Goal: Task Accomplishment & Management: Manage account settings

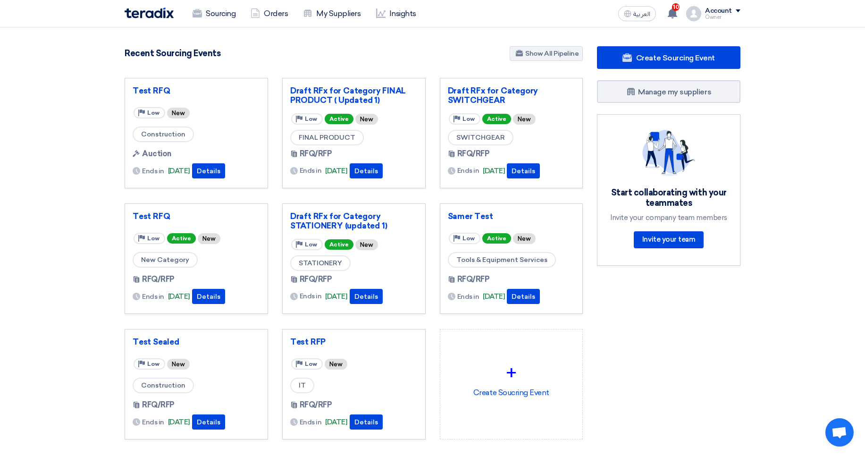
click at [705, 13] on div "Account Owner Sourcing Orders My Suppliers Insights Settings New Feature Reques…" at bounding box center [713, 13] width 54 height 15
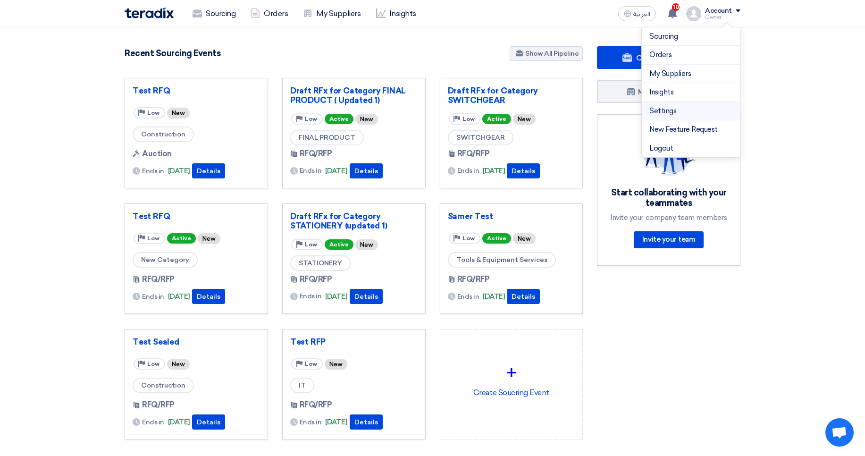
click at [662, 108] on link "Settings" at bounding box center [690, 111] width 83 height 11
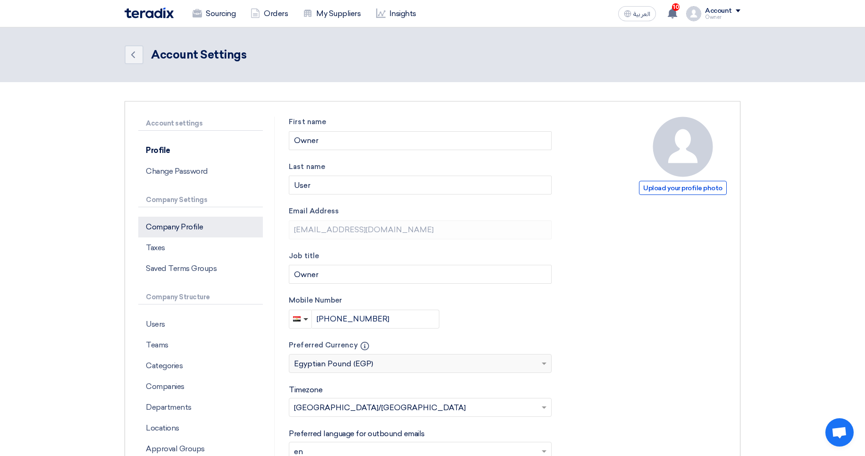
click at [197, 225] on p "Company Profile" at bounding box center [200, 227] width 125 height 21
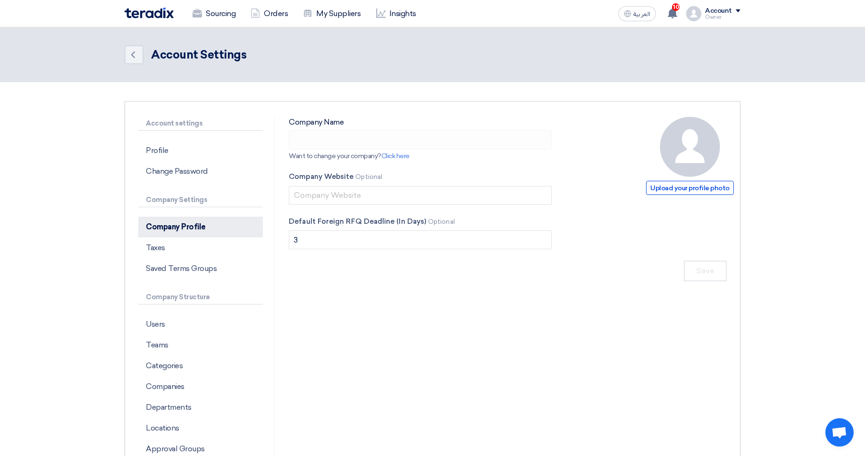
type input "ApprovalTest"
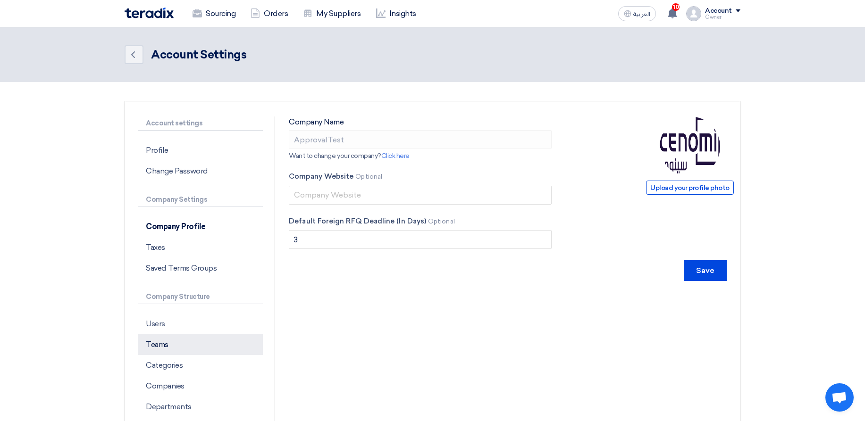
click at [186, 344] on p "Teams" at bounding box center [200, 344] width 125 height 21
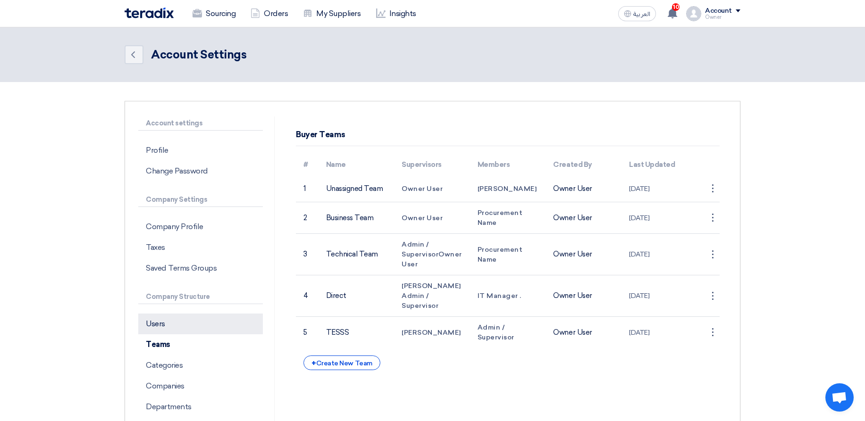
click at [182, 333] on p "Users" at bounding box center [200, 324] width 125 height 21
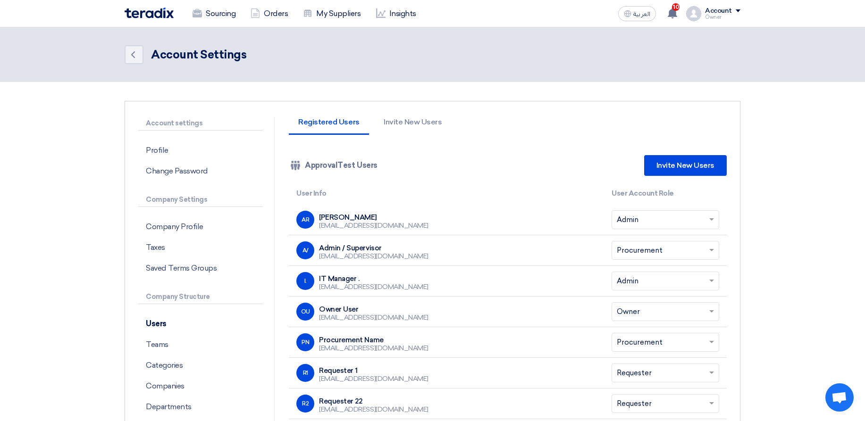
click at [382, 224] on div "abdelrhman.elsayed79@gmail.com" at bounding box center [373, 226] width 109 height 8
click at [382, 224] on div "[EMAIL_ADDRESS][DOMAIN_NAME]" at bounding box center [373, 226] width 109 height 8
copy tr "abdelrhman.elsayed79@gmail.com Select Account Role ×"
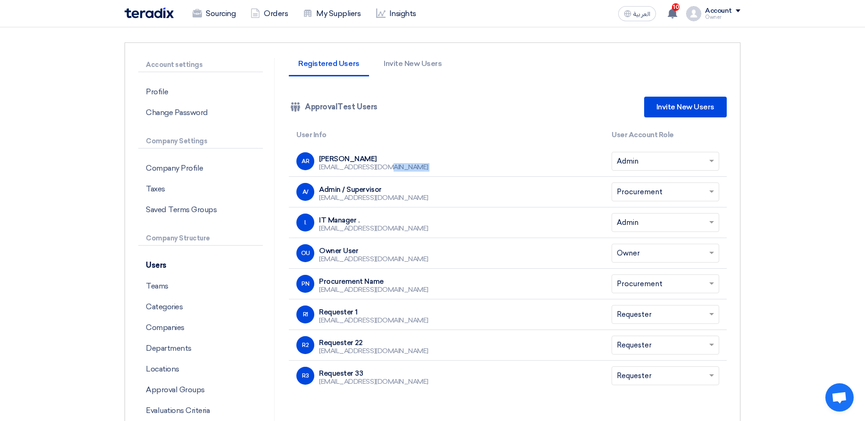
scroll to position [57, 0]
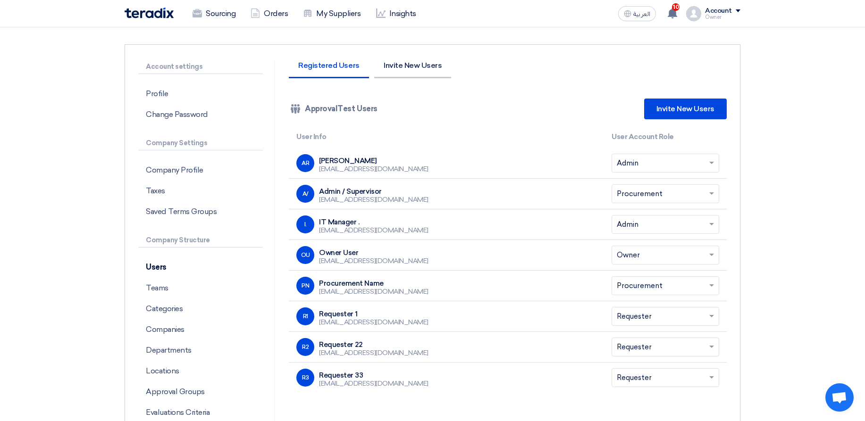
click at [399, 62] on li "Invite New Users" at bounding box center [412, 70] width 77 height 17
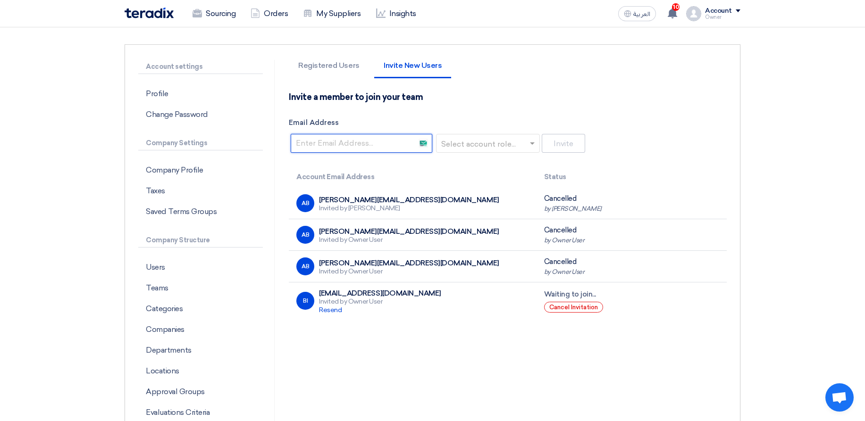
click at [376, 148] on input "Email Address" at bounding box center [362, 143] width 142 height 19
paste input "[EMAIL_ADDRESS][DOMAIN_NAME]"
type input "[EMAIL_ADDRESS][DOMAIN_NAME]"
click at [492, 148] on input "text" at bounding box center [485, 144] width 84 height 16
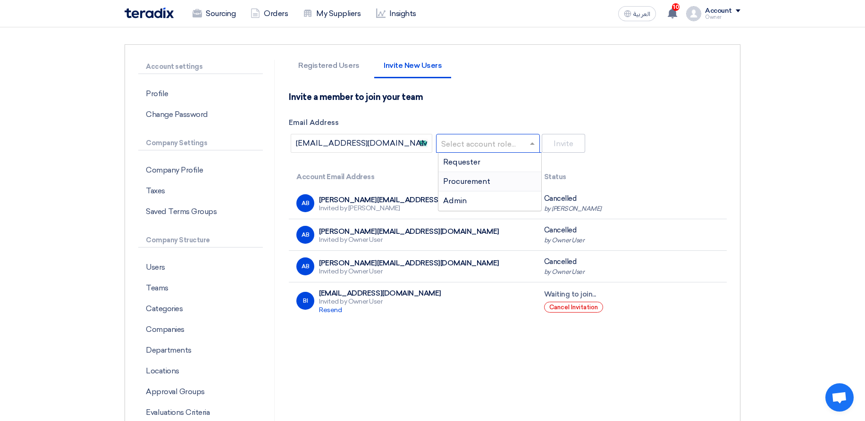
click at [461, 185] on span "Procurement" at bounding box center [466, 181] width 47 height 9
click at [551, 147] on button "Invite" at bounding box center [563, 143] width 43 height 19
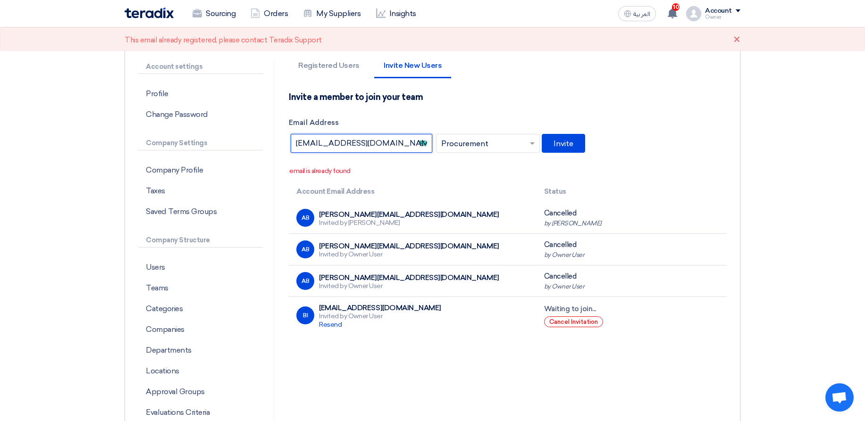
click at [386, 143] on input "[EMAIL_ADDRESS][DOMAIN_NAME]" at bounding box center [362, 143] width 142 height 19
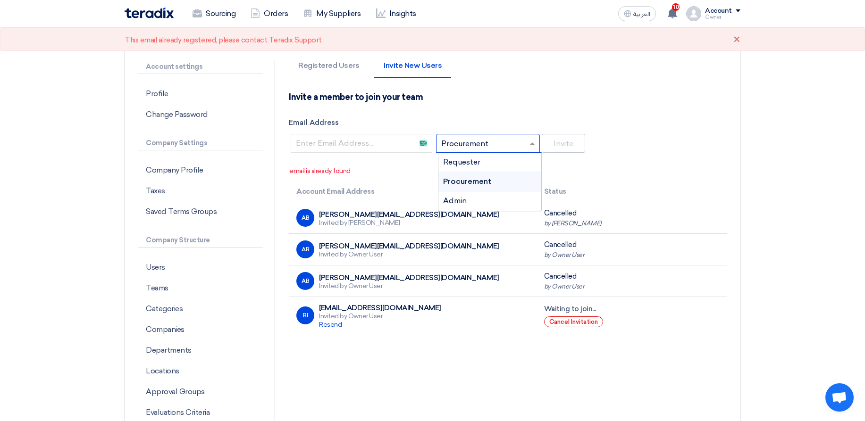
click at [491, 138] on input "text" at bounding box center [485, 144] width 84 height 16
click at [458, 202] on span "Admin" at bounding box center [455, 200] width 24 height 9
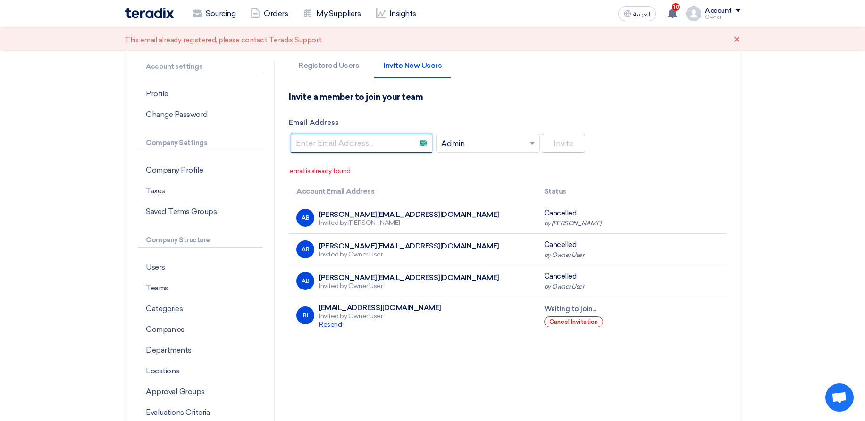
click at [376, 136] on input "Email Address" at bounding box center [362, 143] width 142 height 19
paste input "[EMAIL_ADDRESS][DOMAIN_NAME]"
type input "[EMAIL_ADDRESS][DOMAIN_NAME]"
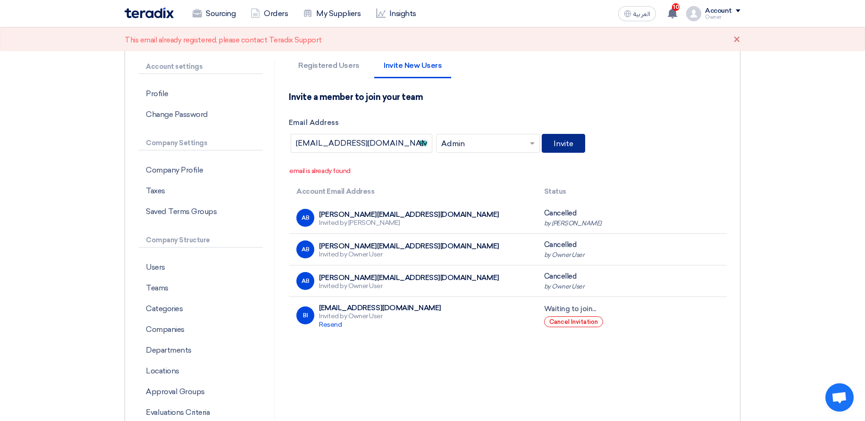
click at [573, 145] on button "Invite" at bounding box center [563, 143] width 43 height 19
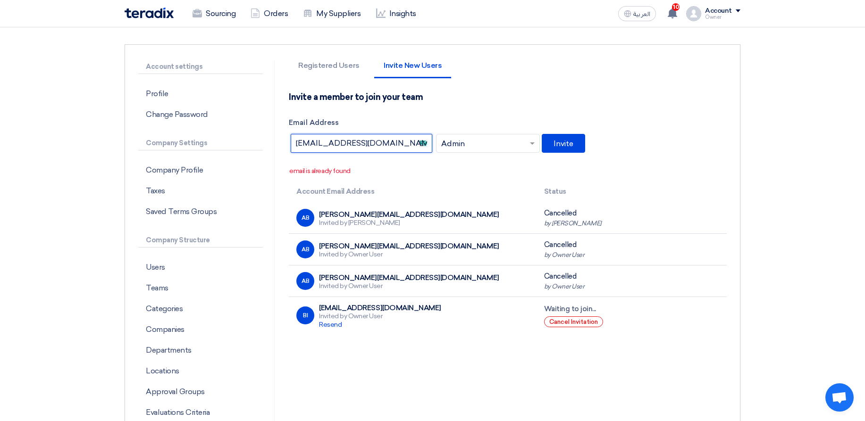
click at [395, 150] on input "[EMAIL_ADDRESS][DOMAIN_NAME]" at bounding box center [362, 143] width 142 height 19
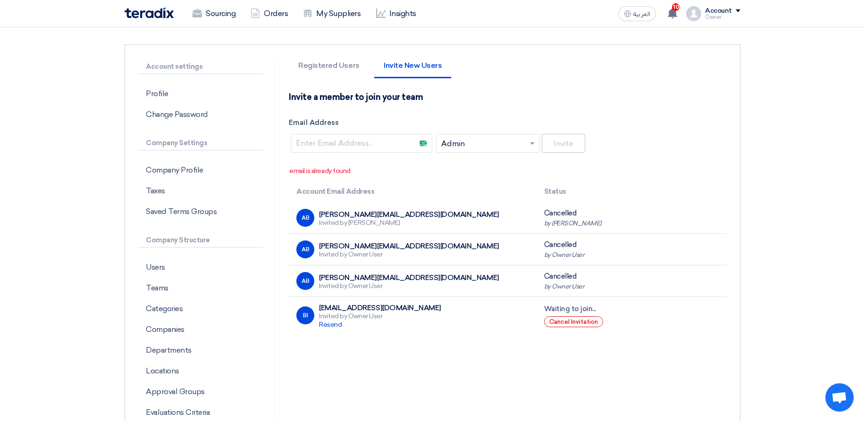
click at [331, 213] on div "[PERSON_NAME][EMAIL_ADDRESS][DOMAIN_NAME]" at bounding box center [409, 214] width 180 height 8
drag, startPoint x: 331, startPoint y: 213, endPoint x: 384, endPoint y: 216, distance: 53.8
click at [384, 216] on div "[PERSON_NAME][EMAIL_ADDRESS][DOMAIN_NAME]" at bounding box center [409, 214] width 180 height 8
copy div "[PERSON_NAME][EMAIL_ADDRESS][DOMAIN_NAME]"
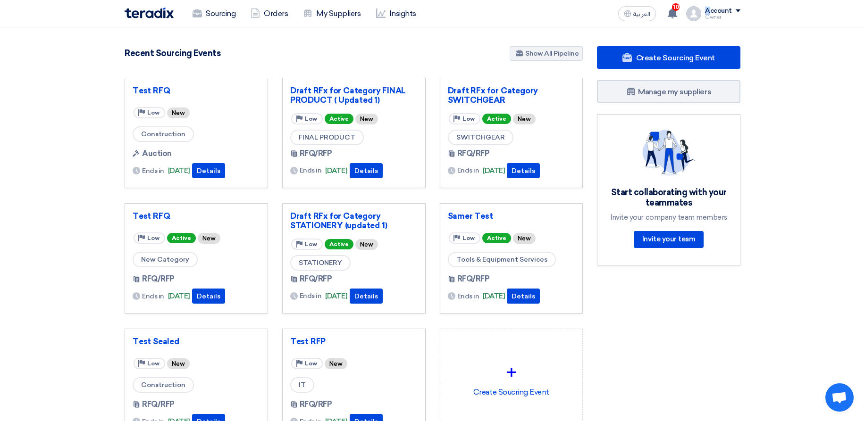
click at [708, 8] on div "Account" at bounding box center [718, 11] width 27 height 8
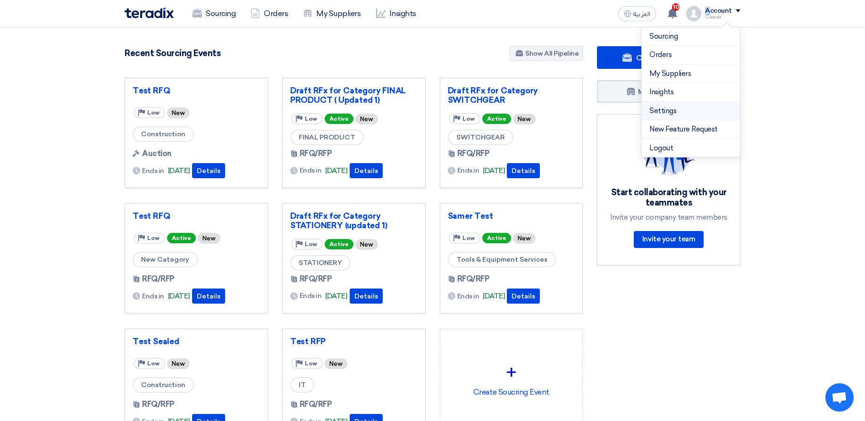
click at [672, 110] on link "Settings" at bounding box center [690, 111] width 83 height 11
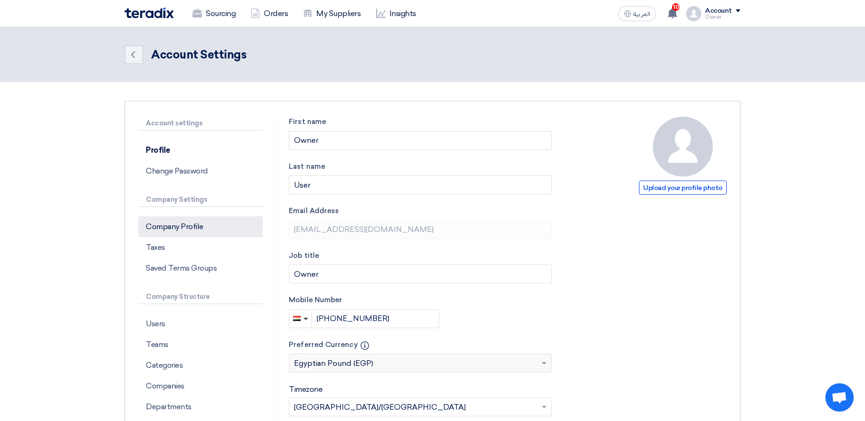
click at [205, 226] on p "Company Profile" at bounding box center [200, 227] width 125 height 21
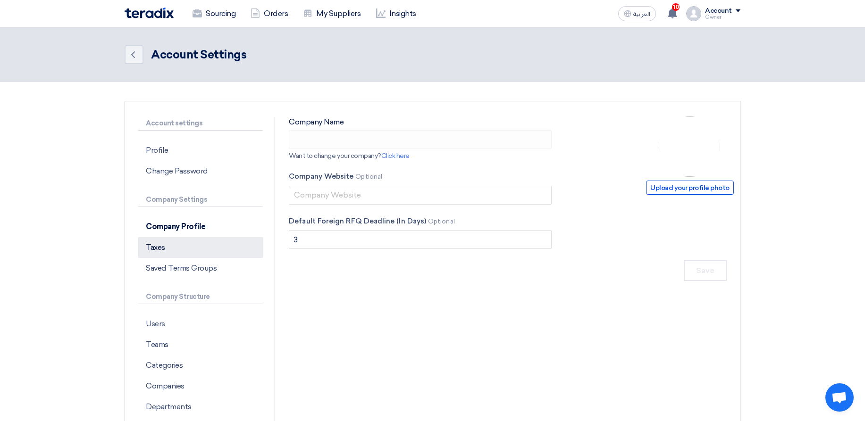
type input "ApprovalTest"
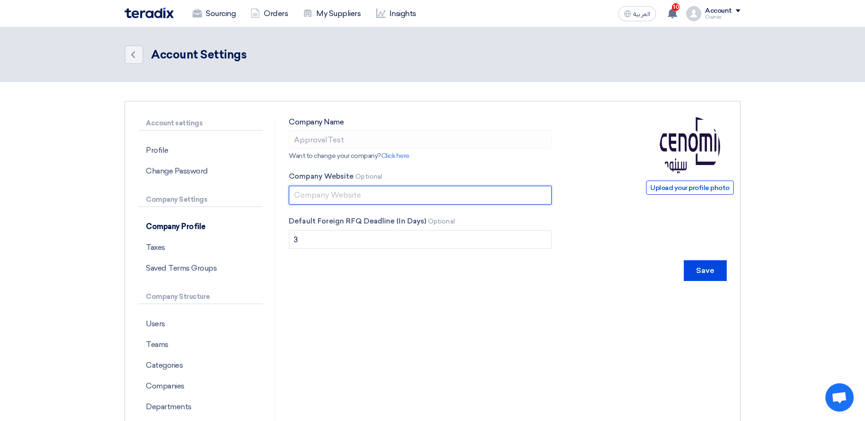
click at [435, 187] on input "text" at bounding box center [420, 195] width 263 height 19
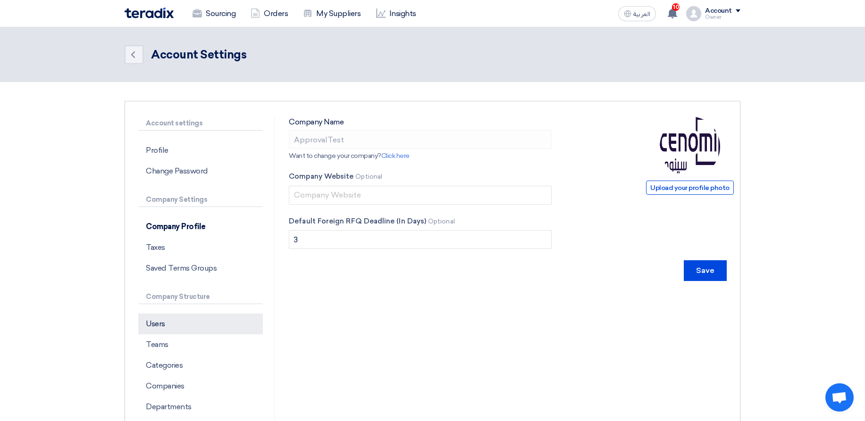
click at [174, 321] on p "Users" at bounding box center [200, 324] width 125 height 21
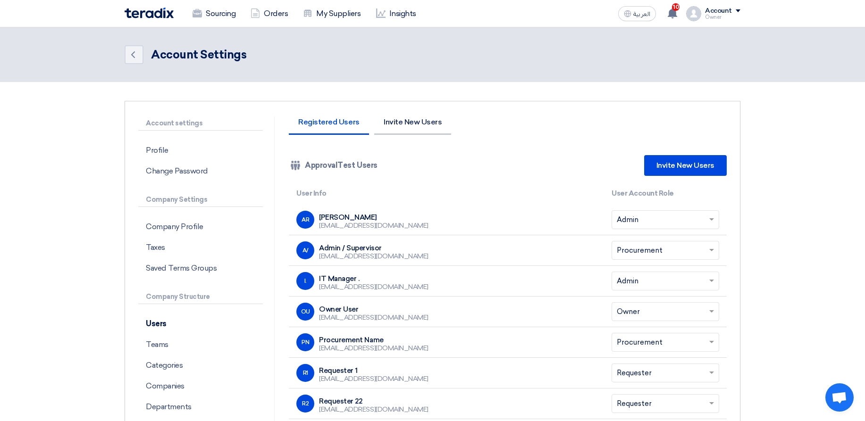
click at [407, 123] on li "Invite New Users" at bounding box center [412, 126] width 77 height 17
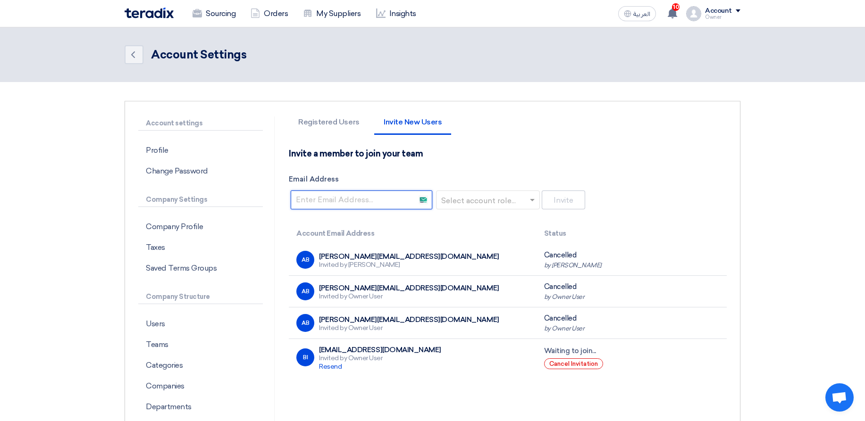
click at [358, 198] on input "Email Address" at bounding box center [362, 200] width 142 height 19
click at [477, 117] on ul "Registered Users Invite New Users" at bounding box center [508, 127] width 438 height 21
click at [322, 255] on div "abdoo.body@gmail.com" at bounding box center [409, 256] width 180 height 8
drag, startPoint x: 322, startPoint y: 255, endPoint x: 400, endPoint y: 255, distance: 78.3
click at [400, 255] on div "AB abdoo.body@gmail.com Invited by Abd Rah" at bounding box center [412, 260] width 232 height 18
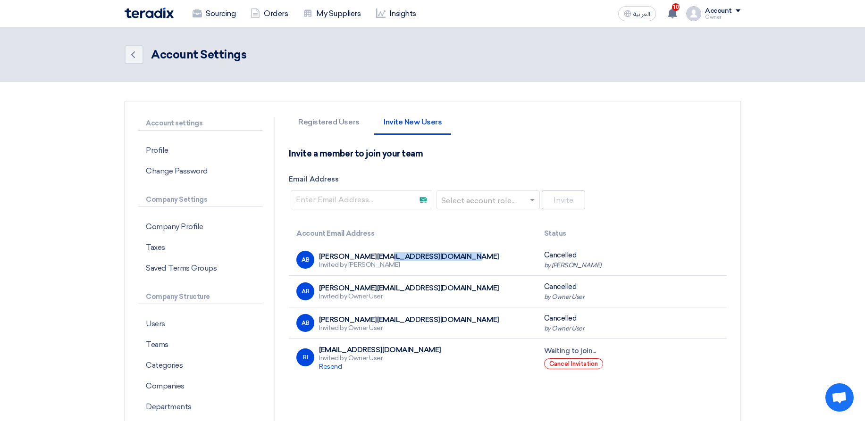
copy div "abdoo.body@gmail.com"
click at [359, 198] on input "Email Address" at bounding box center [362, 200] width 142 height 19
paste input "abdoo.body@gmail.com"
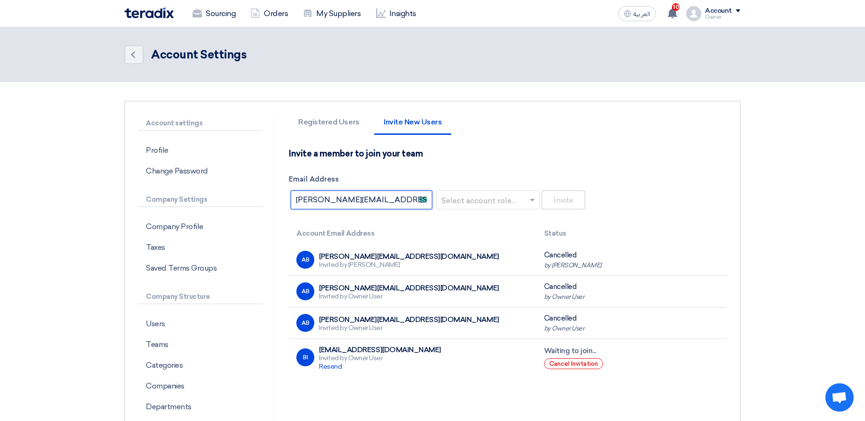
type input "abdoo.body@gmail.com"
click at [471, 196] on input "text" at bounding box center [485, 201] width 84 height 16
click at [458, 221] on span "Requester" at bounding box center [461, 218] width 37 height 9
click at [566, 199] on button "Invite" at bounding box center [563, 200] width 43 height 19
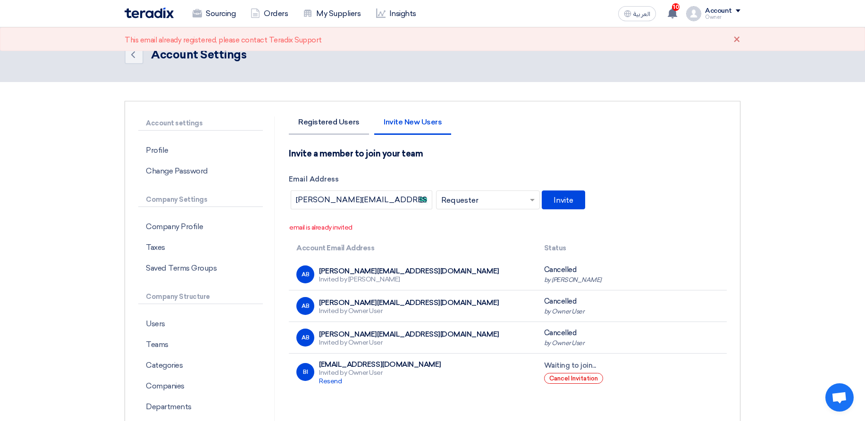
click at [331, 122] on li "Registered Users" at bounding box center [329, 126] width 80 height 17
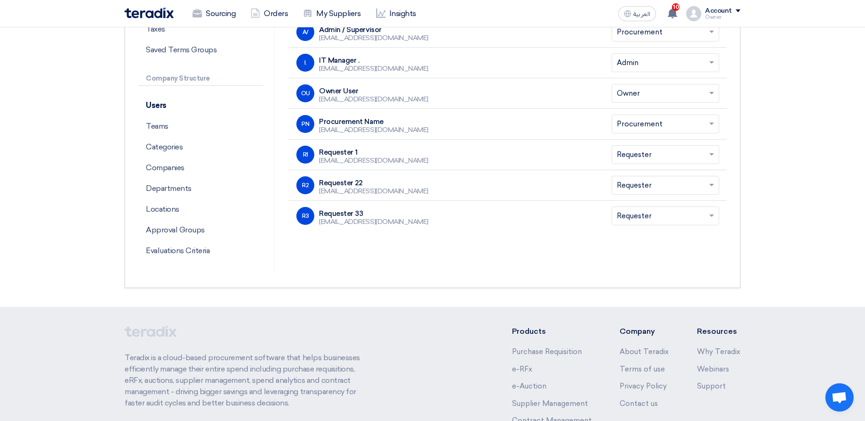
scroll to position [57, 0]
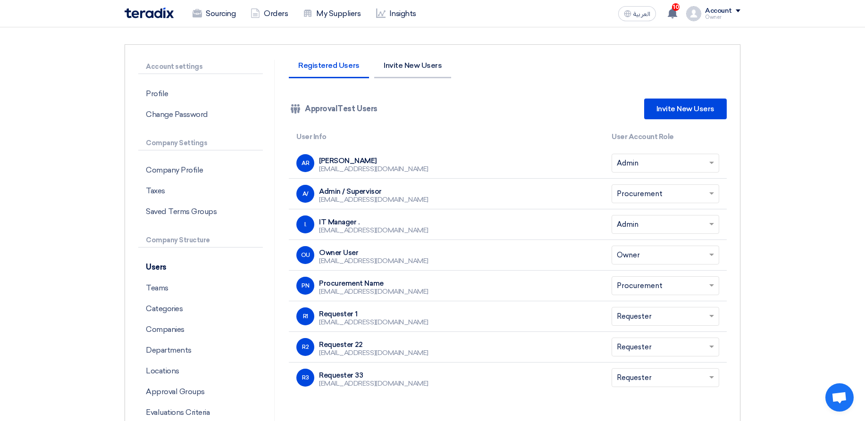
click at [419, 67] on li "Invite New Users" at bounding box center [412, 70] width 77 height 17
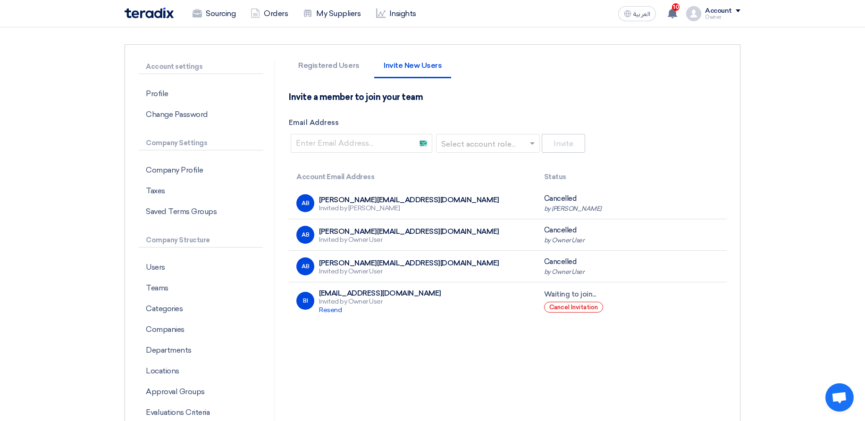
click at [353, 153] on div "Invite a member to join your team Email Address Select account role... Invite" at bounding box center [508, 123] width 438 height 63
click at [353, 146] on input "Email Address" at bounding box center [362, 143] width 142 height 19
paste input "abdoo.body@gmail.com"
drag, startPoint x: 404, startPoint y: 135, endPoint x: 422, endPoint y: 141, distance: 18.3
click at [405, 136] on input "abdoo.body@gmail.com" at bounding box center [362, 143] width 142 height 19
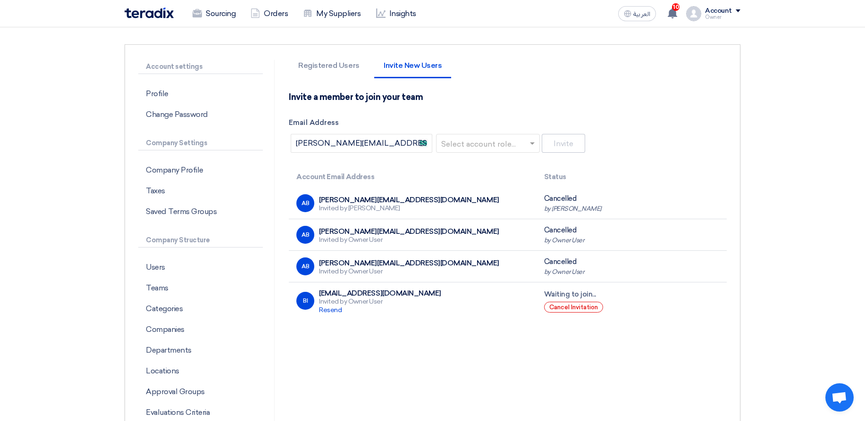
click at [454, 142] on input "text" at bounding box center [485, 144] width 84 height 16
click at [460, 188] on div "Procurement" at bounding box center [489, 181] width 103 height 19
click at [549, 154] on div "Invite a member to join your team Email Address abdoo.body@gmail.com Select acc…" at bounding box center [508, 123] width 438 height 63
click at [549, 150] on button "Invite" at bounding box center [563, 143] width 43 height 19
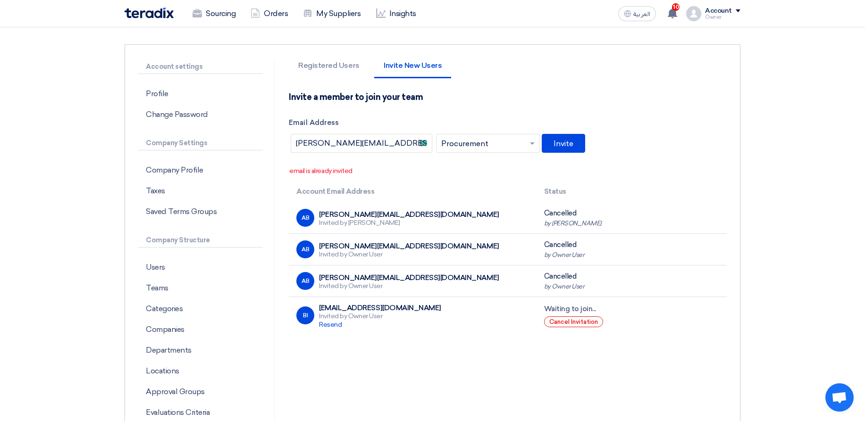
click at [333, 277] on div "abdoo.body@gmail.com" at bounding box center [409, 278] width 180 height 8
click at [454, 144] on input "text" at bounding box center [485, 144] width 84 height 16
click at [379, 138] on input "abdoo.body@gmail.com" at bounding box center [362, 143] width 142 height 19
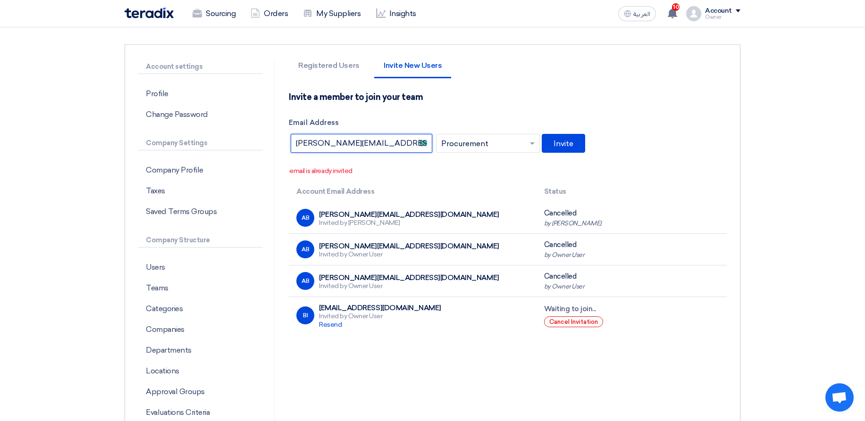
click at [379, 137] on input "abdoo.body@gmail.com" at bounding box center [362, 143] width 142 height 19
paste input "elrhman_elsayed78@yahoo"
type input "abdelrhman_elsayed78@yahoo.com"
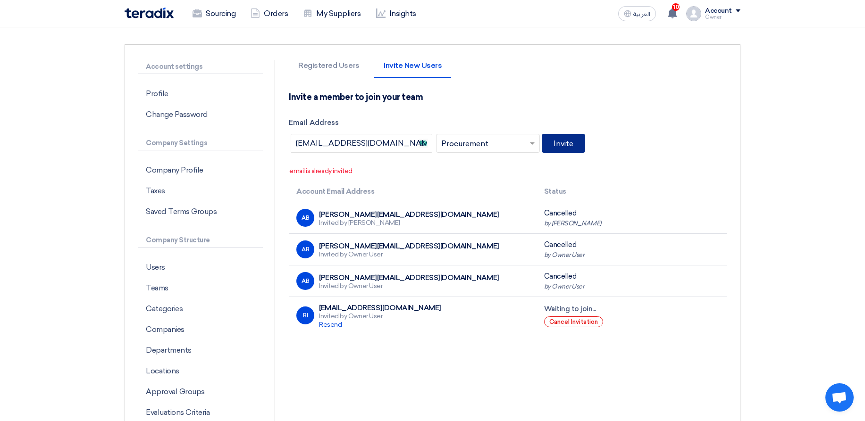
click at [559, 142] on button "Invite" at bounding box center [563, 143] width 43 height 19
click at [419, 140] on input "abdelrhman_elsayed78@yahoo.com" at bounding box center [362, 143] width 142 height 19
type input "satah37269@aupvs.com"
click at [486, 138] on input "text" at bounding box center [485, 144] width 84 height 16
click at [476, 162] on span "Requester" at bounding box center [461, 162] width 37 height 9
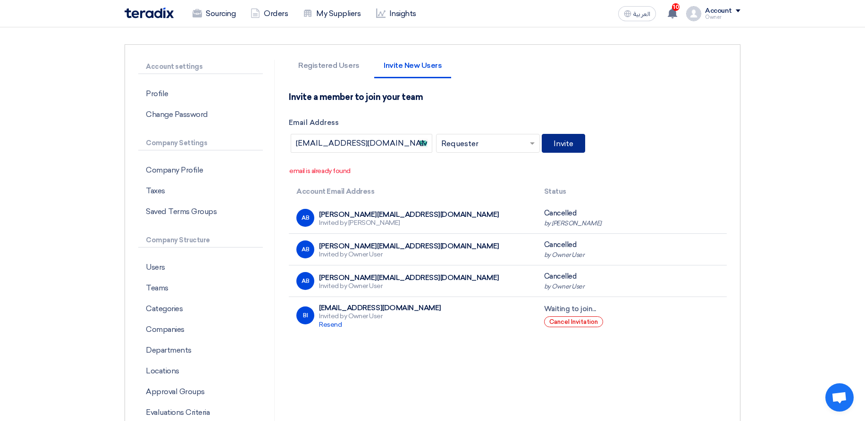
click at [563, 145] on button "Invite" at bounding box center [563, 143] width 43 height 19
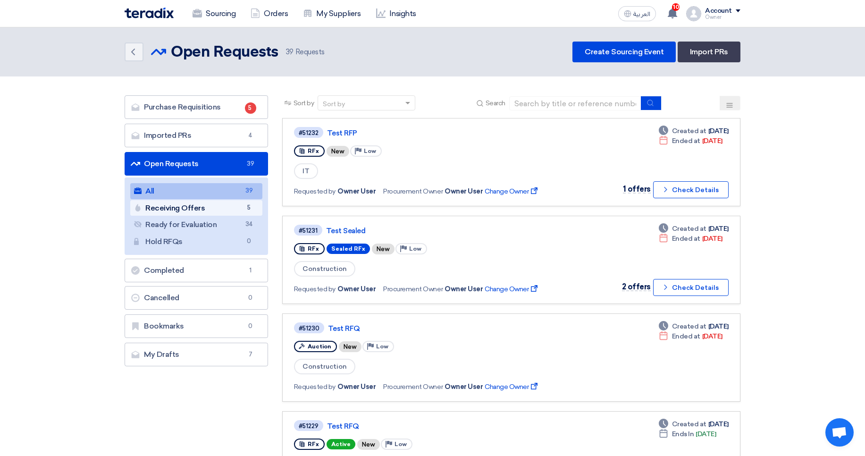
click at [242, 214] on link "Receiving Offers Receiving Offers 5" at bounding box center [196, 208] width 132 height 16
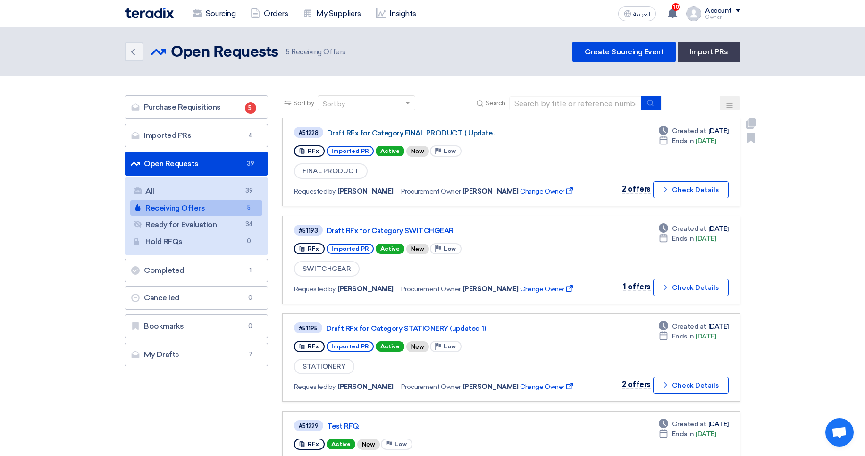
click at [425, 130] on link "Draft RFx for Category FINAL PRODUCT ( Update..." at bounding box center [445, 133] width 236 height 8
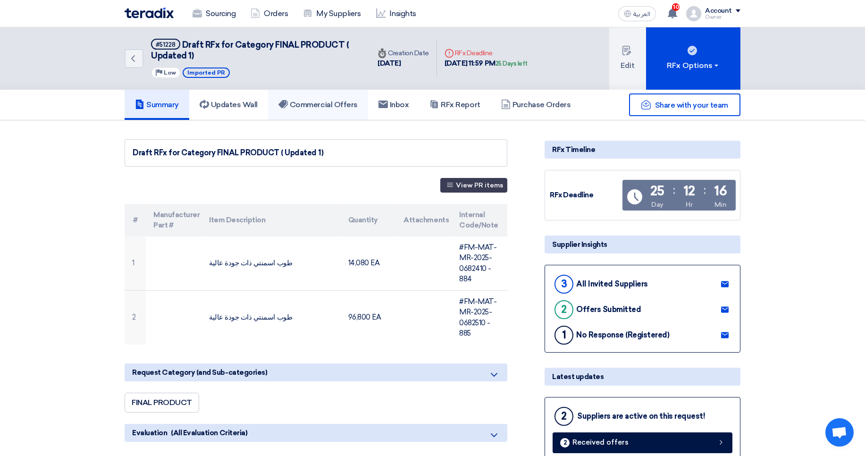
click at [319, 105] on h5 "Commercial Offers" at bounding box center [317, 104] width 79 height 9
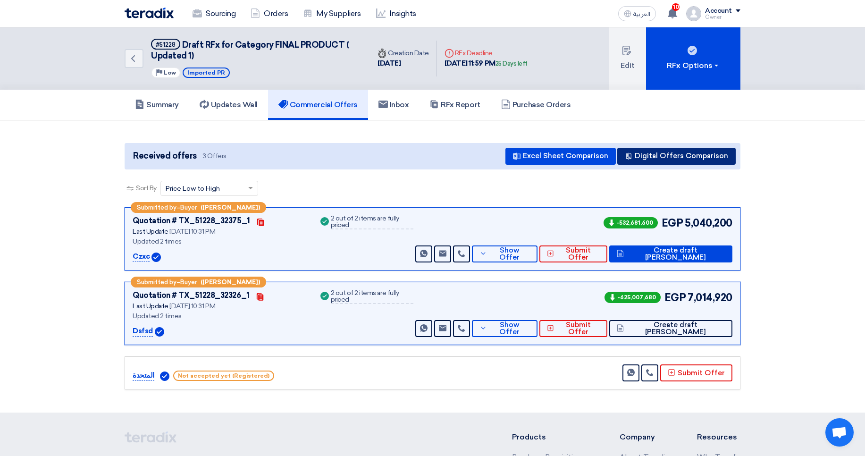
click at [668, 159] on button "Digital Offers Comparison" at bounding box center [676, 156] width 118 height 17
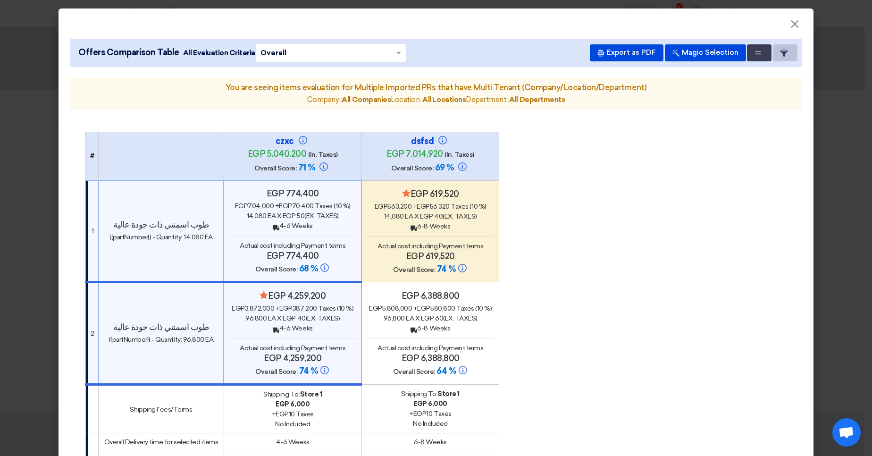
click at [784, 55] on button "Item Card filters" at bounding box center [785, 52] width 25 height 17
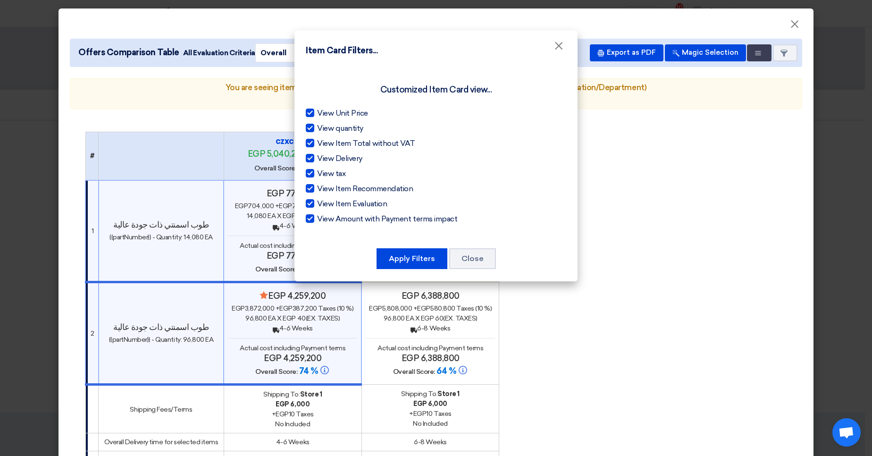
click at [854, 142] on modal-container "Item Card Filters... × Customized Item Card view... View Unit Price View quanti…" at bounding box center [436, 228] width 872 height 456
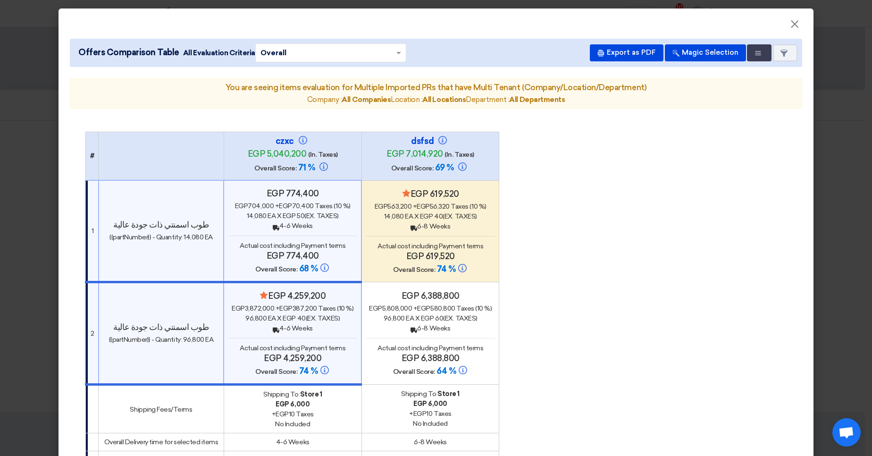
click at [850, 141] on modal-container "× Offers Comparison Table All Evaluation Criteria × Overall × Export as PDF Mag…" at bounding box center [436, 228] width 872 height 456
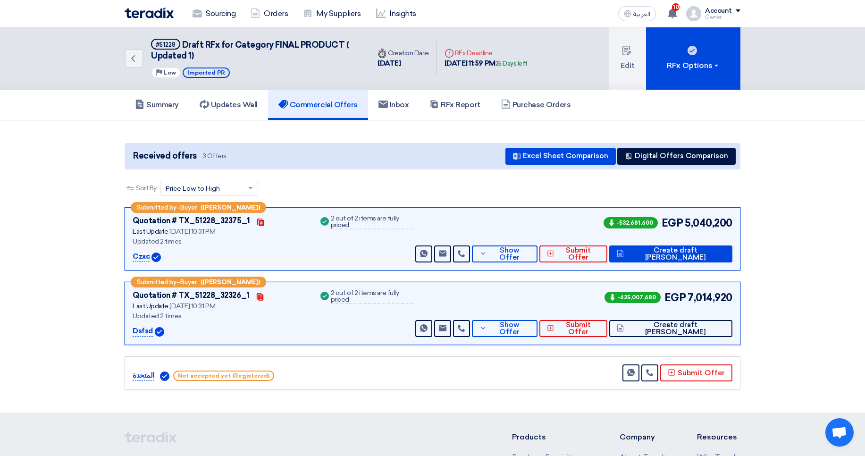
click at [725, 11] on div "Account" at bounding box center [718, 11] width 27 height 8
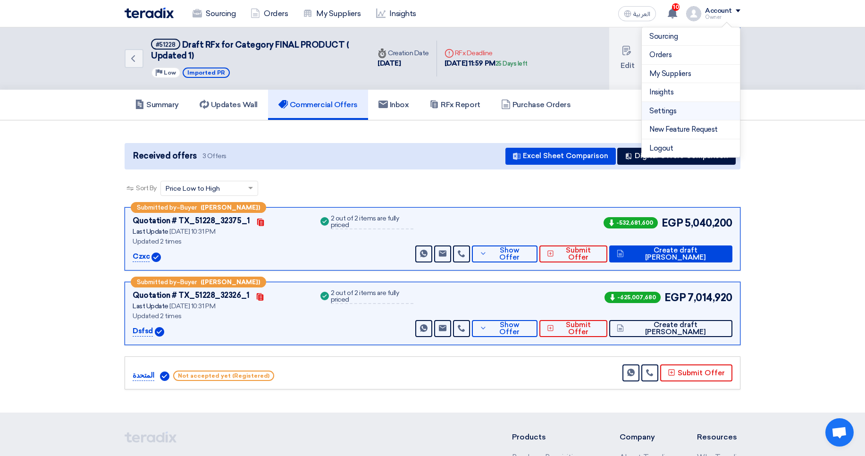
click at [672, 116] on li "Settings" at bounding box center [691, 111] width 98 height 19
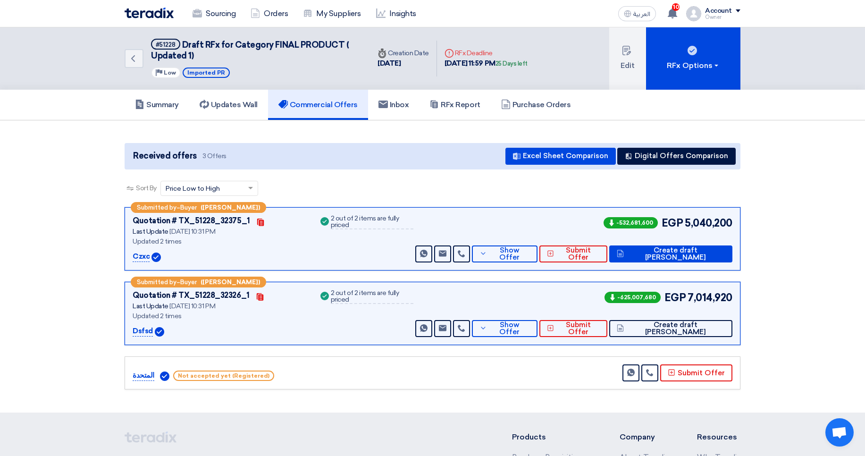
click at [703, 10] on div "Account Owner Sourcing Orders My Suppliers Insights Settings New Feature Reques…" at bounding box center [713, 13] width 54 height 15
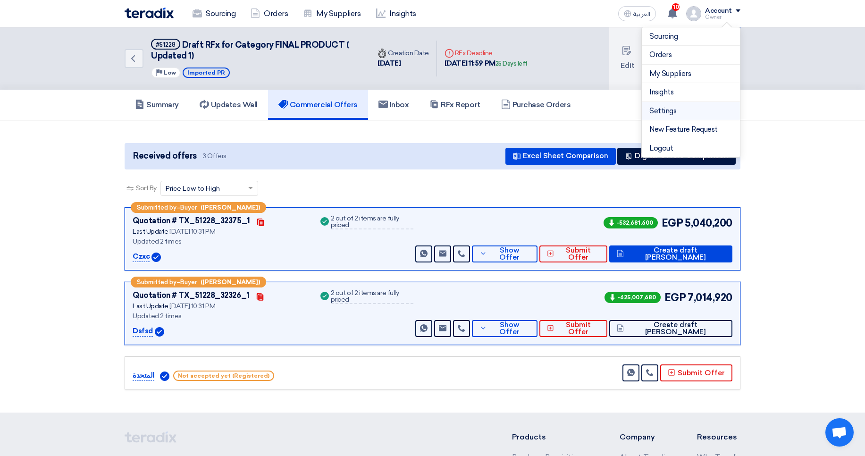
click at [664, 108] on link "Settings" at bounding box center [690, 111] width 83 height 11
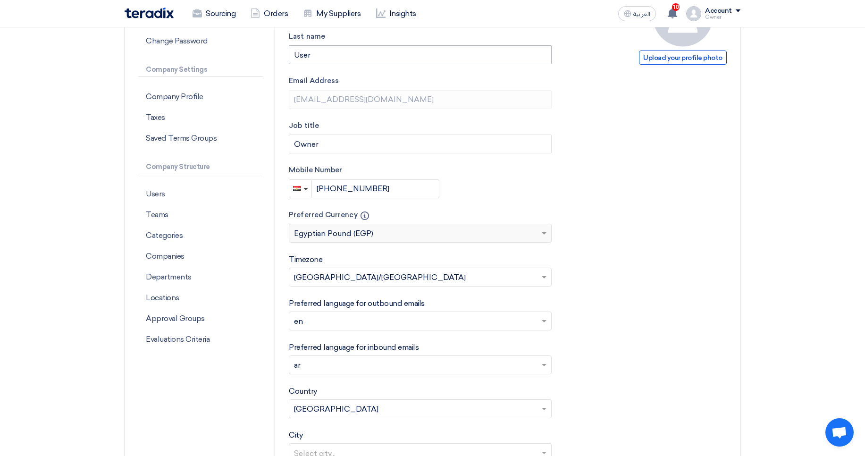
scroll to position [170, 0]
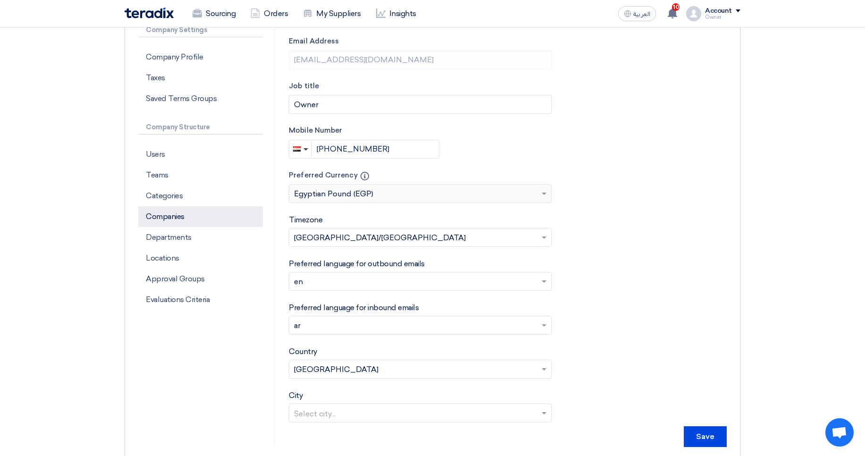
click at [185, 214] on p "Companies" at bounding box center [200, 216] width 125 height 21
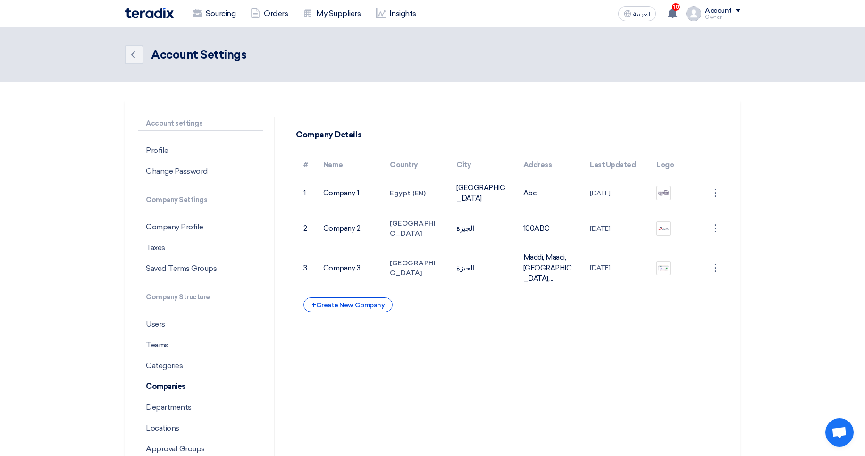
click at [796, 176] on section "Account settings Profile Change Password Company Settings Company Profile Taxes…" at bounding box center [432, 303] width 865 height 443
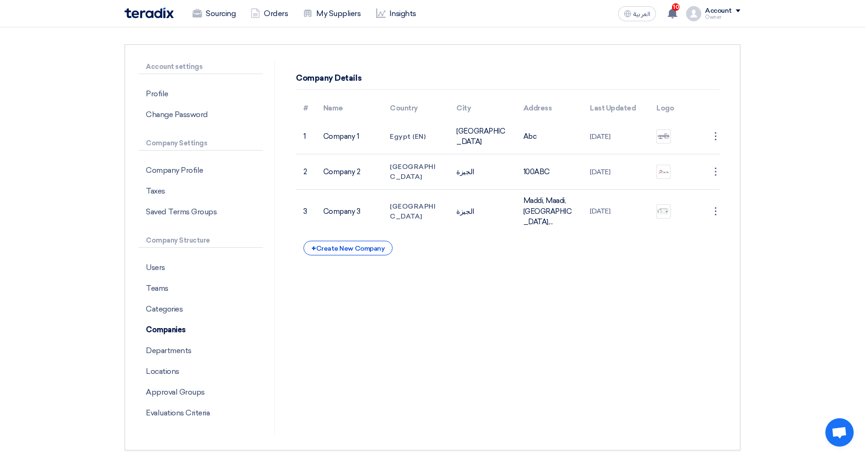
click at [742, 205] on div "Account settings Profile Change Password Company Settings Company Profile Taxes…" at bounding box center [432, 247] width 630 height 406
click at [204, 170] on p "Company Profile" at bounding box center [200, 170] width 125 height 21
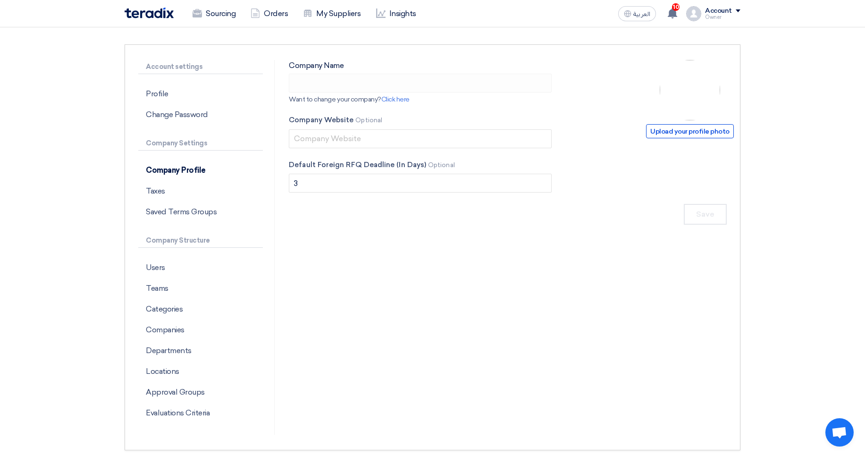
type input "ApprovalTest"
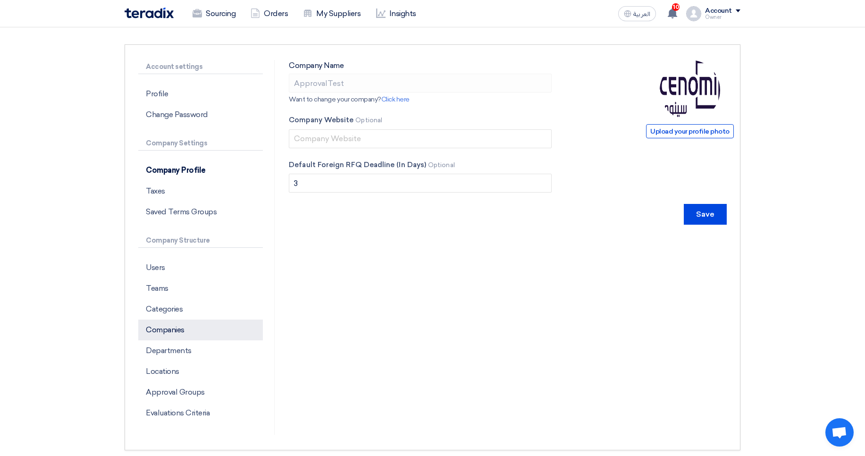
click at [206, 329] on p "Companies" at bounding box center [200, 329] width 125 height 21
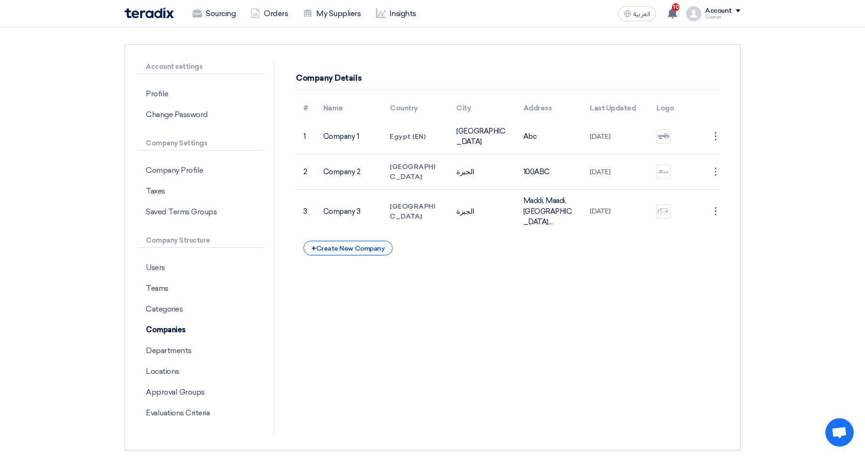
click at [426, 274] on div "Company Details # Name Country City Address Last Updated Logo 1 Company 1 Egypt…" at bounding box center [508, 247] width 452 height 375
click at [748, 146] on section "Account settings Profile Change Password Company Settings Company Profile Taxes…" at bounding box center [432, 246] width 865 height 443
click at [745, 175] on div "Account settings Profile Change Password Company Settings Company Profile Taxes…" at bounding box center [432, 247] width 630 height 406
click at [187, 168] on p "Company Profile" at bounding box center [200, 170] width 125 height 21
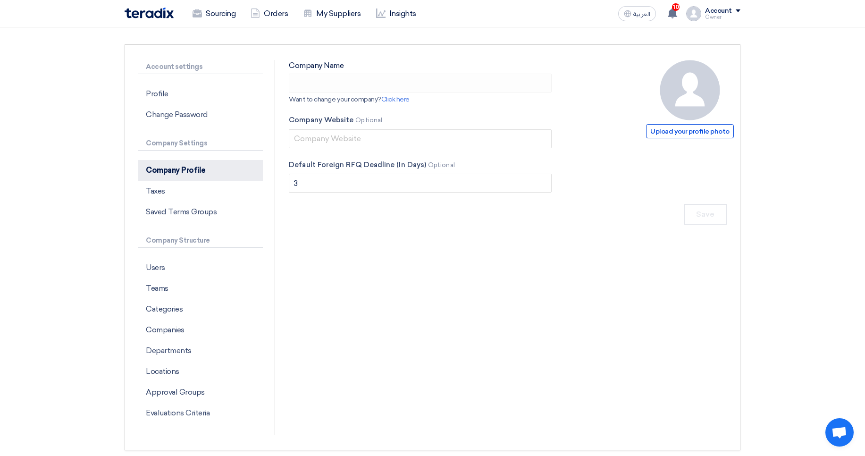
type input "ApprovalTest"
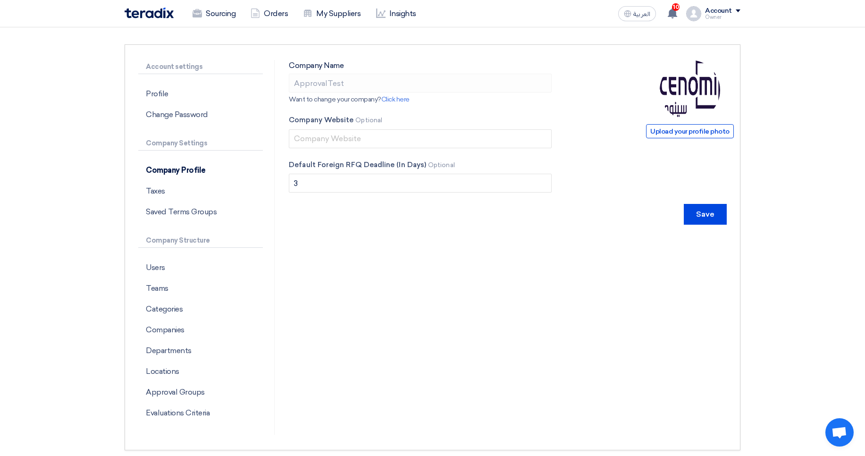
click at [638, 158] on form "Upload your profile photo Company Name ApprovalTest Want to change your company…" at bounding box center [508, 142] width 438 height 165
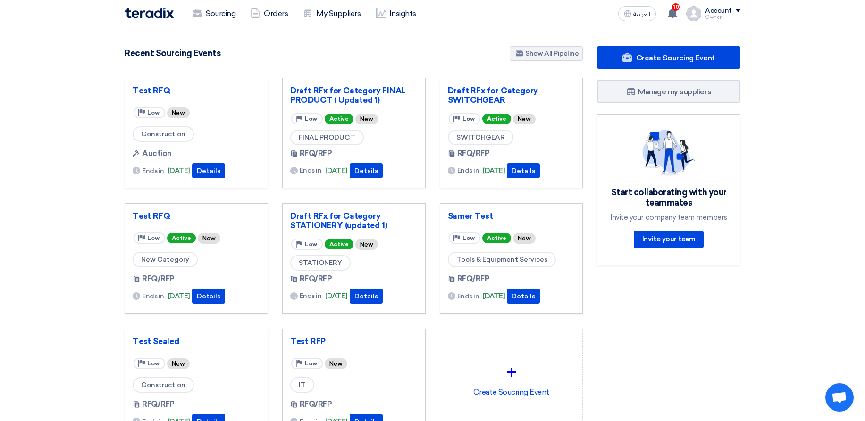
drag, startPoint x: 725, startPoint y: 11, endPoint x: 695, endPoint y: 41, distance: 42.4
click at [726, 11] on div "Account" at bounding box center [718, 11] width 27 height 8
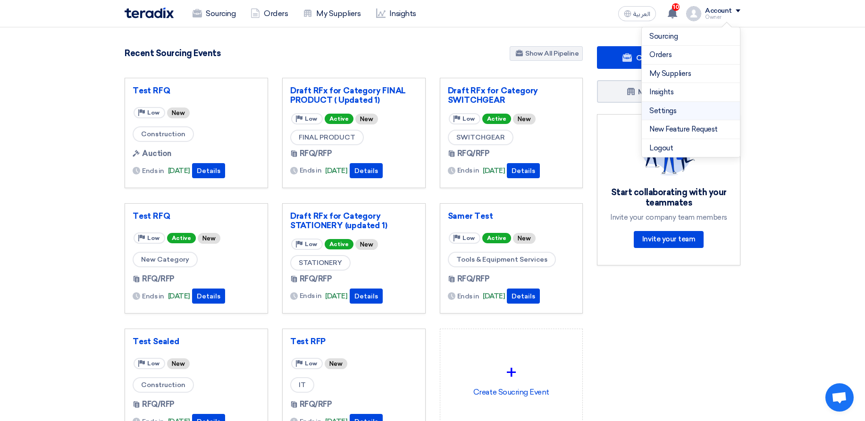
click at [666, 112] on link "Settings" at bounding box center [690, 111] width 83 height 11
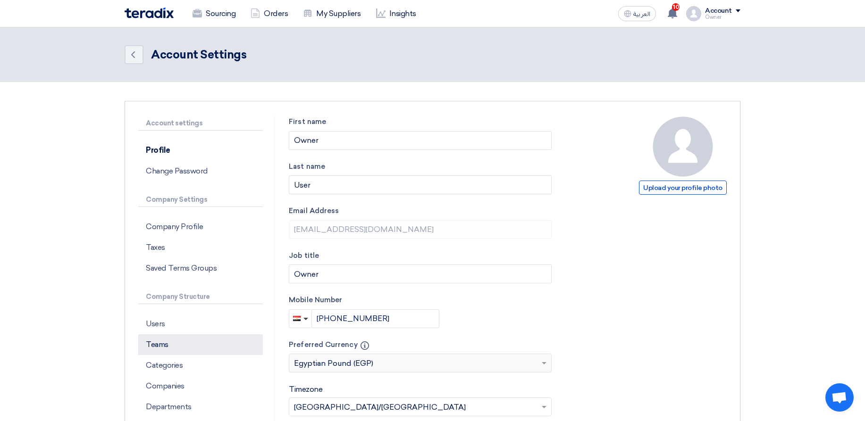
click at [185, 344] on p "Teams" at bounding box center [200, 344] width 125 height 21
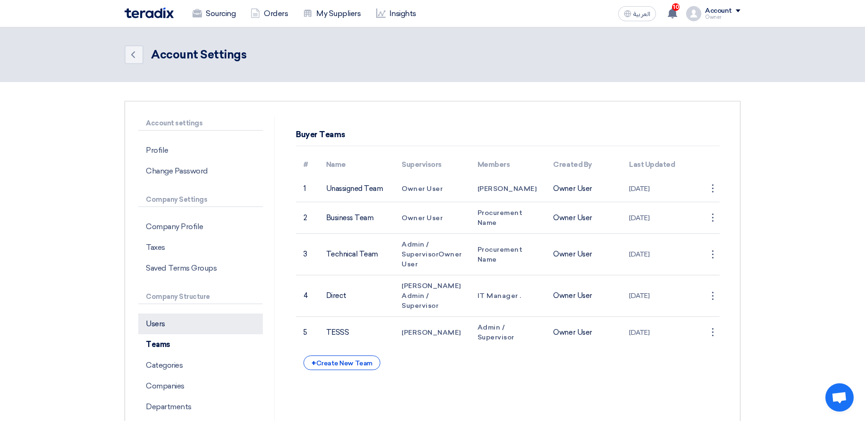
click at [187, 329] on p "Users" at bounding box center [200, 324] width 125 height 21
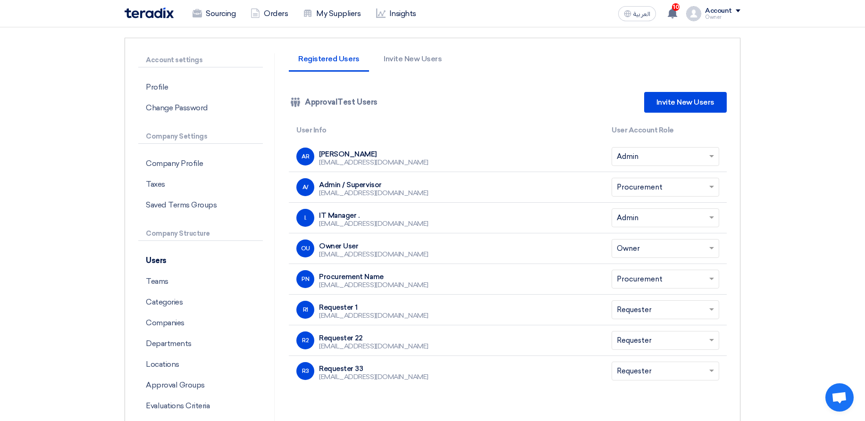
scroll to position [57, 0]
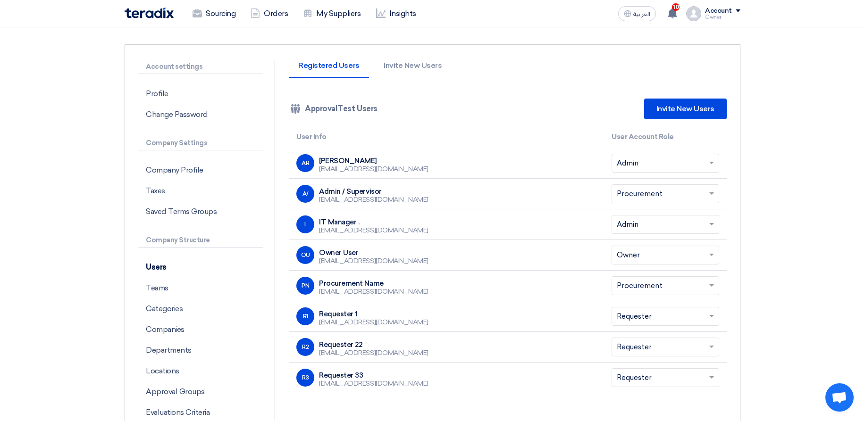
click at [414, 56] on div "Account settings Profile Change Password Company Settings Company Profile Taxes…" at bounding box center [433, 247] width 616 height 406
click at [412, 65] on li "Invite New Users" at bounding box center [412, 70] width 77 height 17
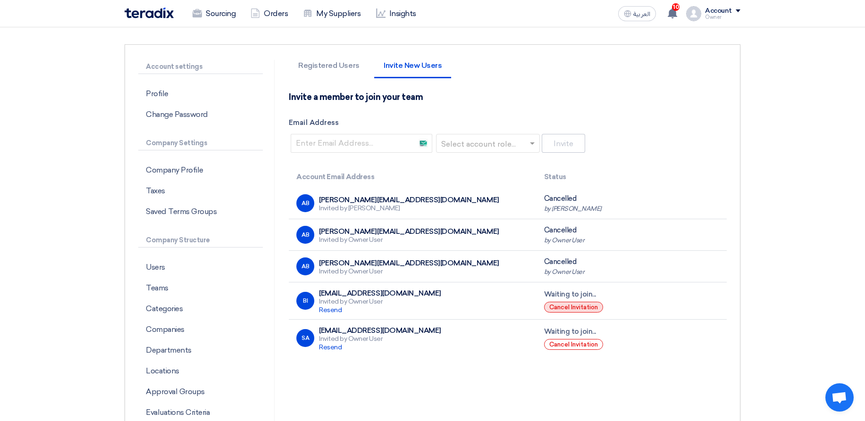
click at [578, 309] on button "Cancel Invitation" at bounding box center [573, 307] width 59 height 11
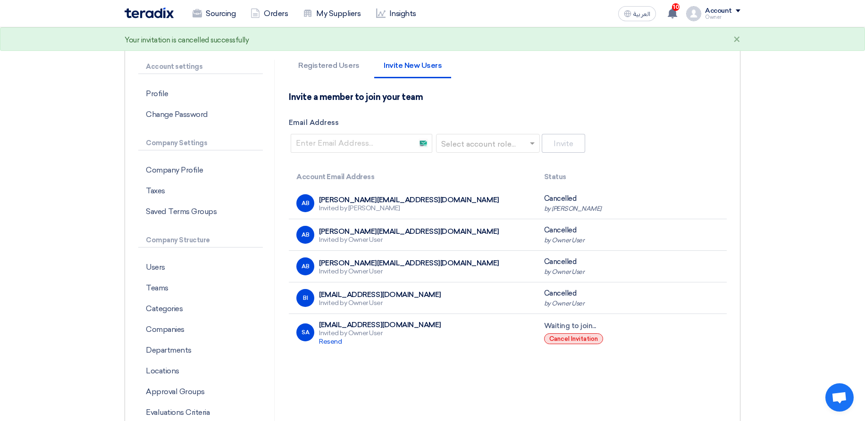
click at [569, 342] on button "Cancel Invitation" at bounding box center [573, 338] width 59 height 11
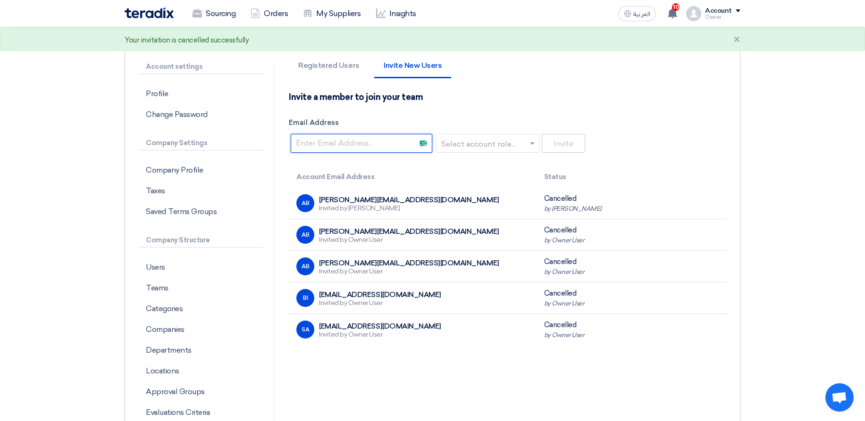
click at [332, 139] on input "Email Address" at bounding box center [362, 143] width 142 height 19
type input "abdelrhman.elsayed79@gmail.com"
click at [493, 144] on input "text" at bounding box center [485, 144] width 84 height 16
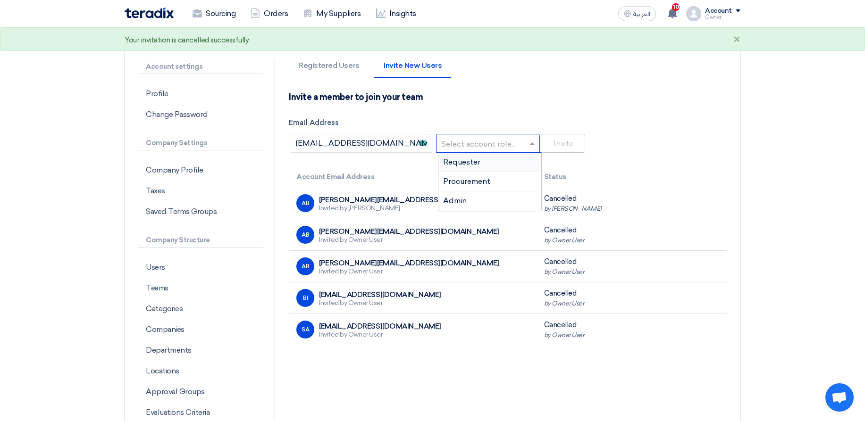
drag, startPoint x: 483, startPoint y: 164, endPoint x: 569, endPoint y: 143, distance: 88.4
click at [483, 165] on div "Requester" at bounding box center [489, 162] width 103 height 19
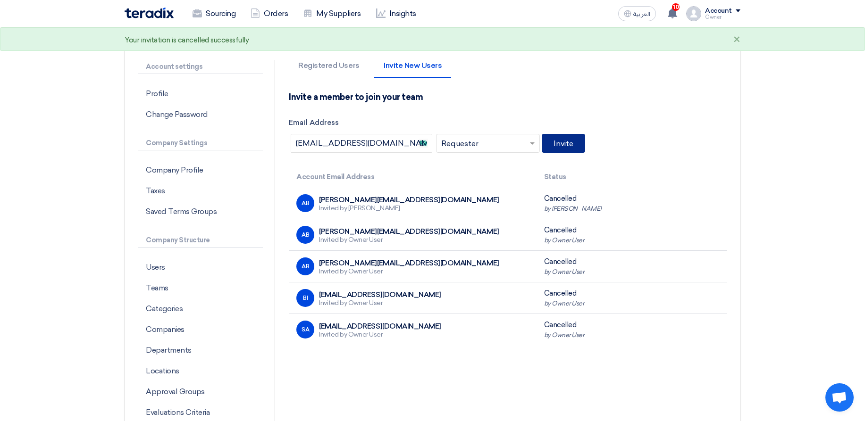
click at [582, 137] on button "Invite" at bounding box center [563, 143] width 43 height 19
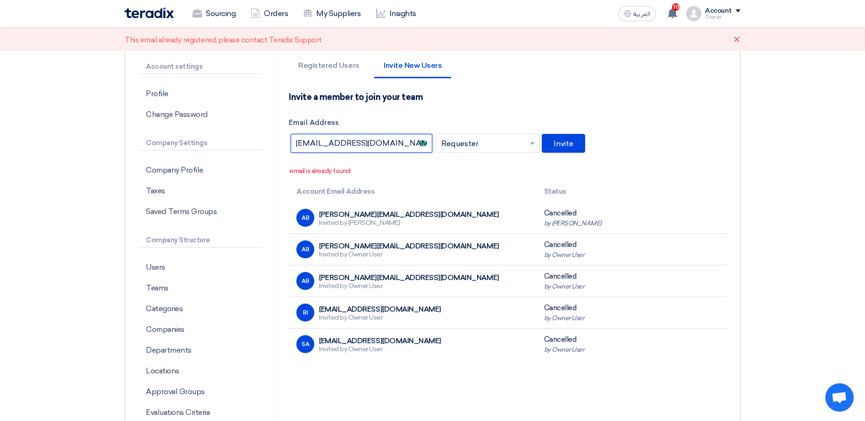
click at [402, 140] on input "abdelrhman.elsayed79@gmail.com" at bounding box center [362, 143] width 142 height 19
click at [412, 149] on input "abdelrhman.elsayed79@gmail.com" at bounding box center [362, 143] width 142 height 19
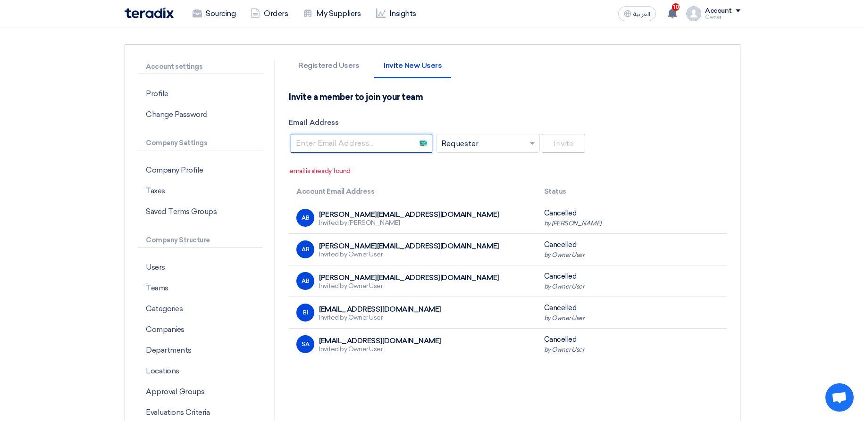
click at [398, 148] on input "Email Address" at bounding box center [362, 143] width 142 height 19
type input "abdelrhman_elsayed78@yahoo.com"
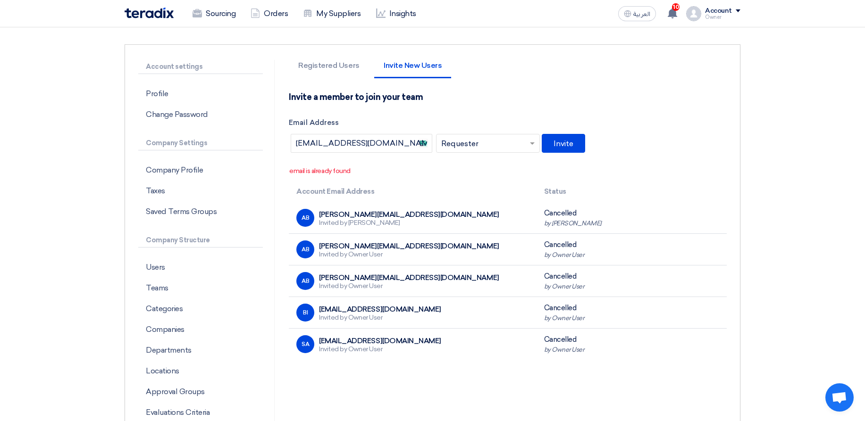
click at [483, 143] on input "text" at bounding box center [485, 144] width 84 height 16
click at [583, 131] on div "Invite a member to join your team Email Address abdelrhman_elsayed78@yahoo.com …" at bounding box center [508, 123] width 438 height 63
click at [562, 142] on button "Invite" at bounding box center [563, 143] width 43 height 19
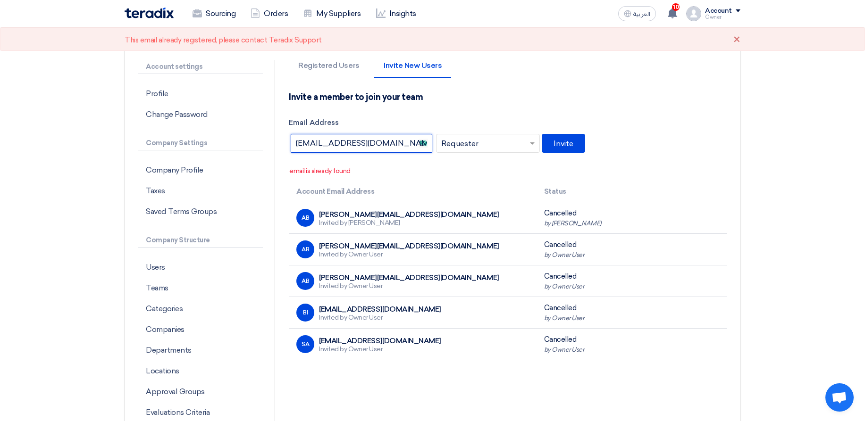
click at [400, 144] on input "abdelrhman_elsayed78@yahoo.com" at bounding box center [362, 143] width 142 height 19
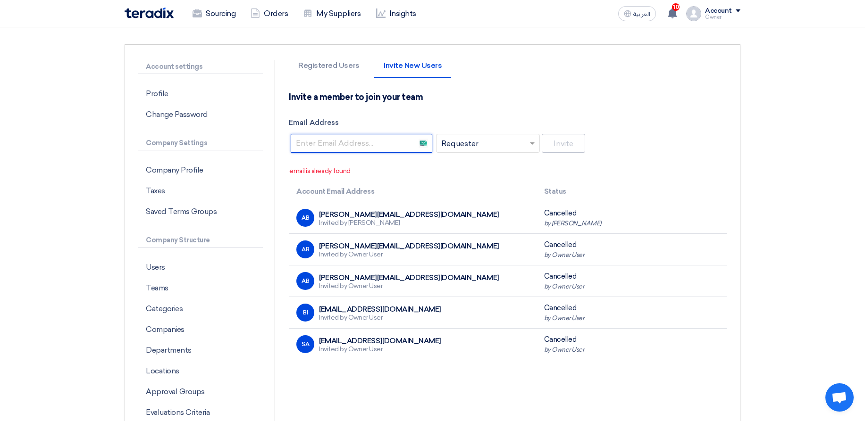
click at [400, 144] on input "Email Address" at bounding box center [362, 143] width 142 height 19
type input "abdoo.body@gmail.com"
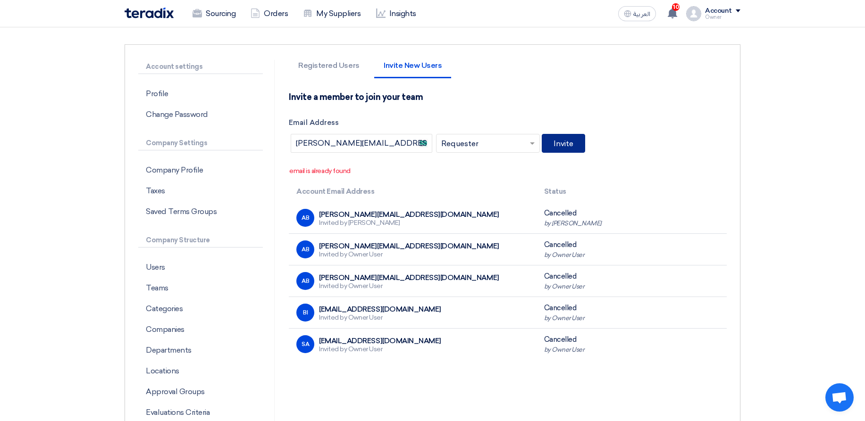
click at [565, 145] on button "Invite" at bounding box center [563, 143] width 43 height 19
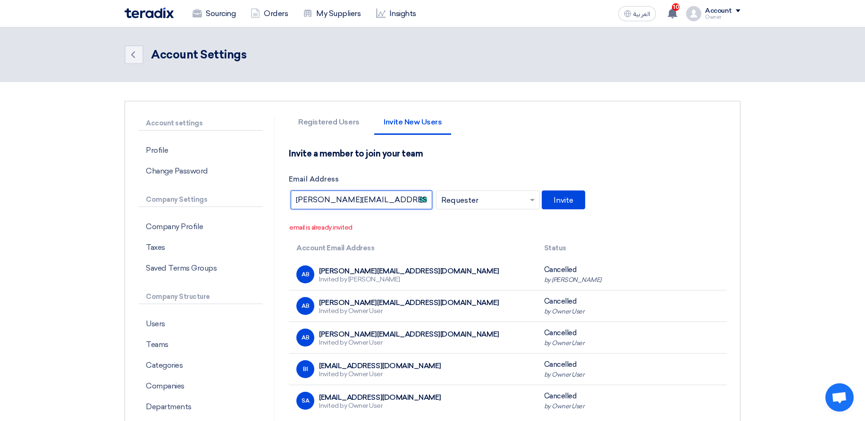
click at [392, 200] on input "abdoo.body@gmail.com" at bounding box center [362, 200] width 142 height 19
click at [349, 203] on input "abdoo.body@gmail.com" at bounding box center [362, 200] width 142 height 19
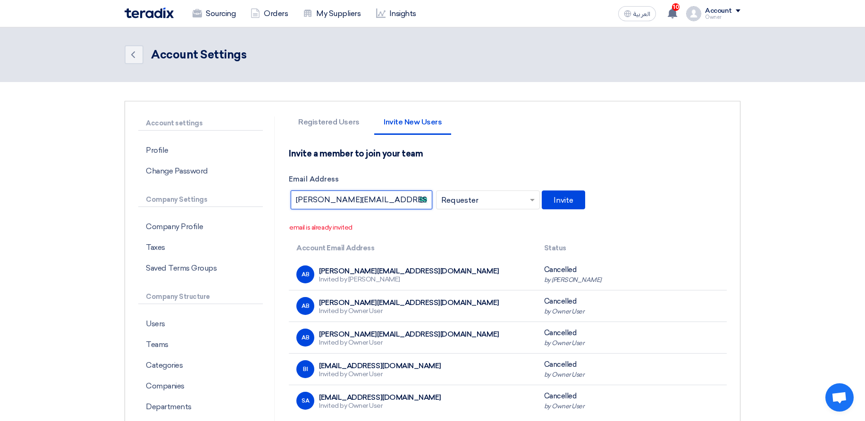
click at [349, 203] on input "abdoo.body@gmail.com" at bounding box center [362, 200] width 142 height 19
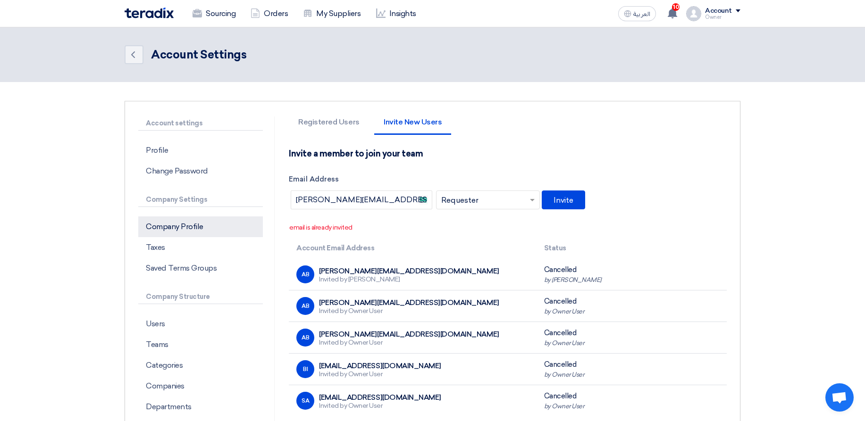
click at [199, 225] on p "Company Profile" at bounding box center [200, 227] width 125 height 21
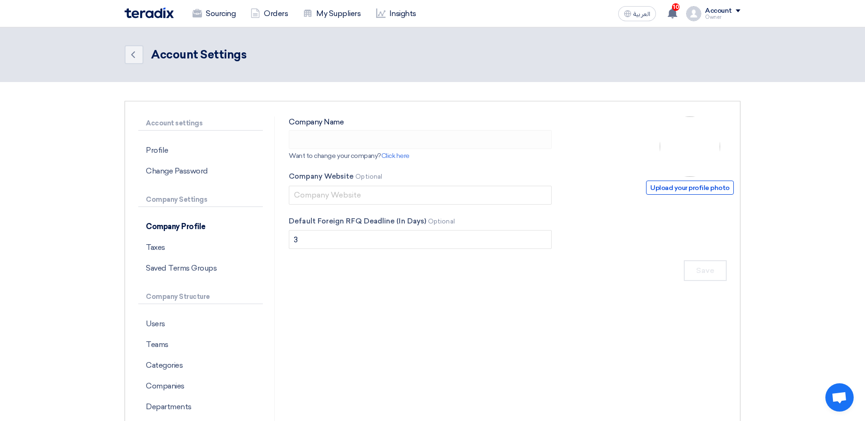
type input "ApprovalTest"
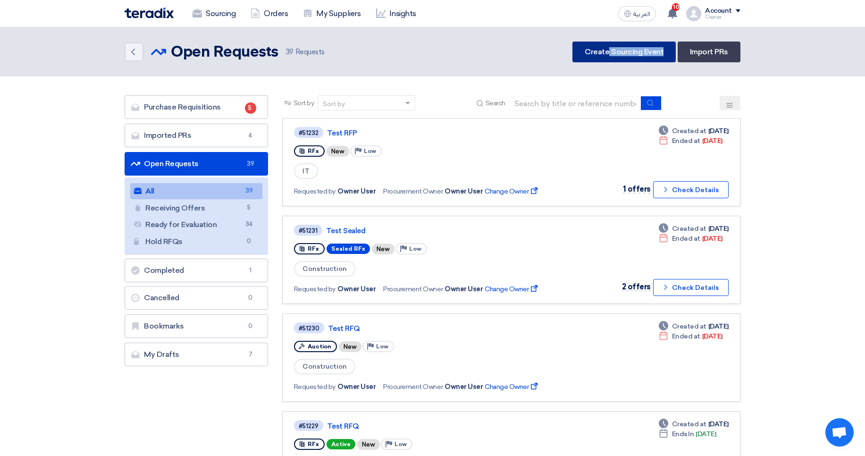
click at [610, 56] on link "Create Sourcing Event" at bounding box center [623, 52] width 103 height 21
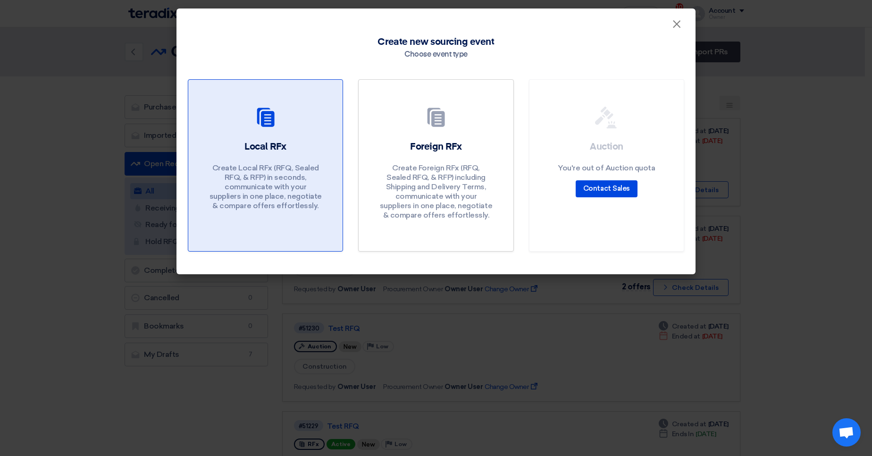
click at [285, 165] on p "Create Local RFx (RFQ, Sealed RFQ, & RFP) in seconds, communicate with your sup…" at bounding box center [265, 186] width 113 height 47
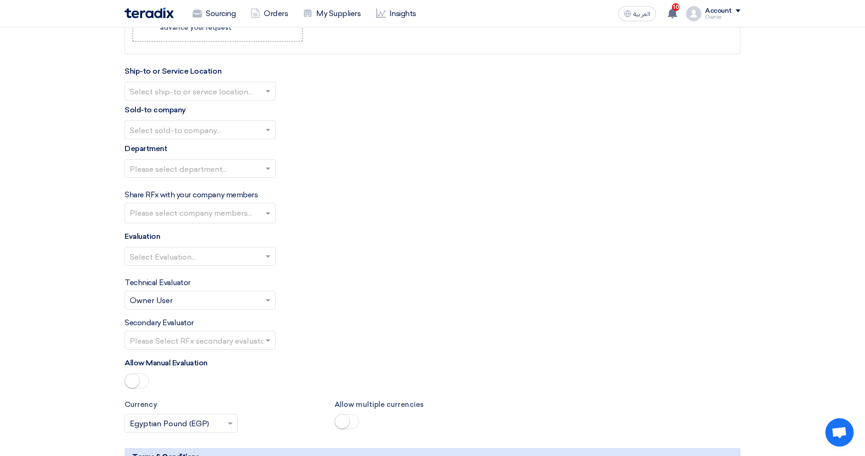
scroll to position [962, 0]
